Goal: Book appointment/travel/reservation

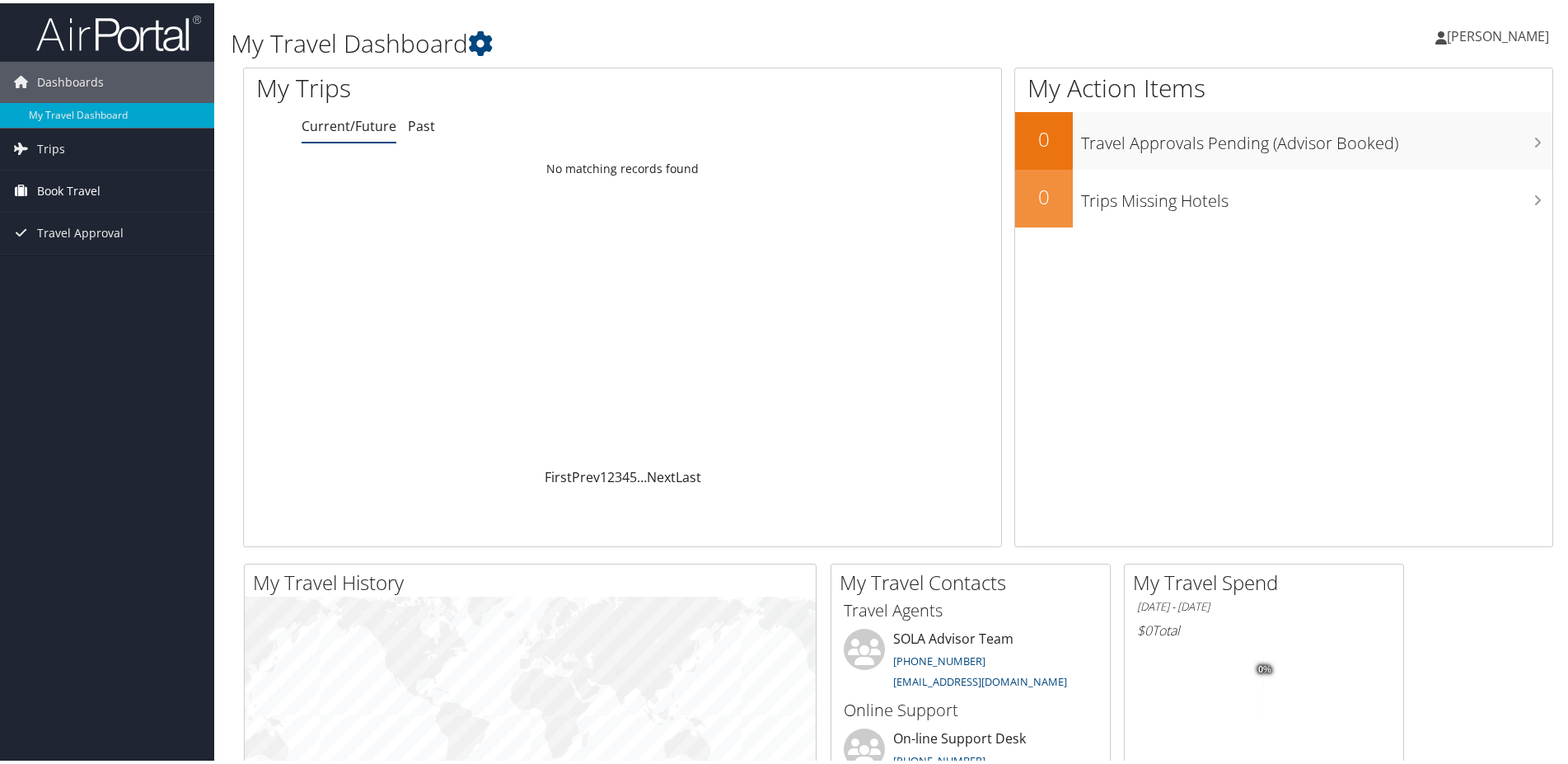
click at [83, 184] on span "Book Travel" at bounding box center [68, 188] width 63 height 41
click at [101, 248] on link "Book/Manage Online Trips" at bounding box center [107, 245] width 214 height 25
